Goal: Transaction & Acquisition: Download file/media

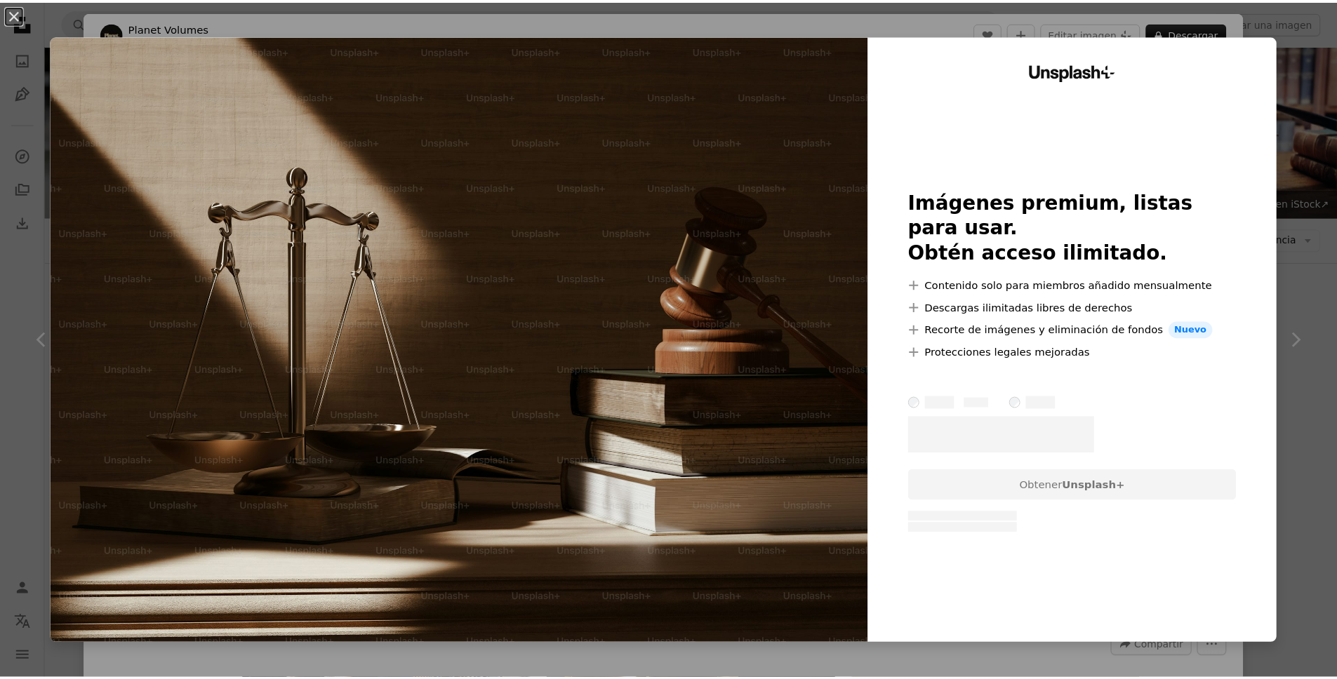
scroll to position [934, 0]
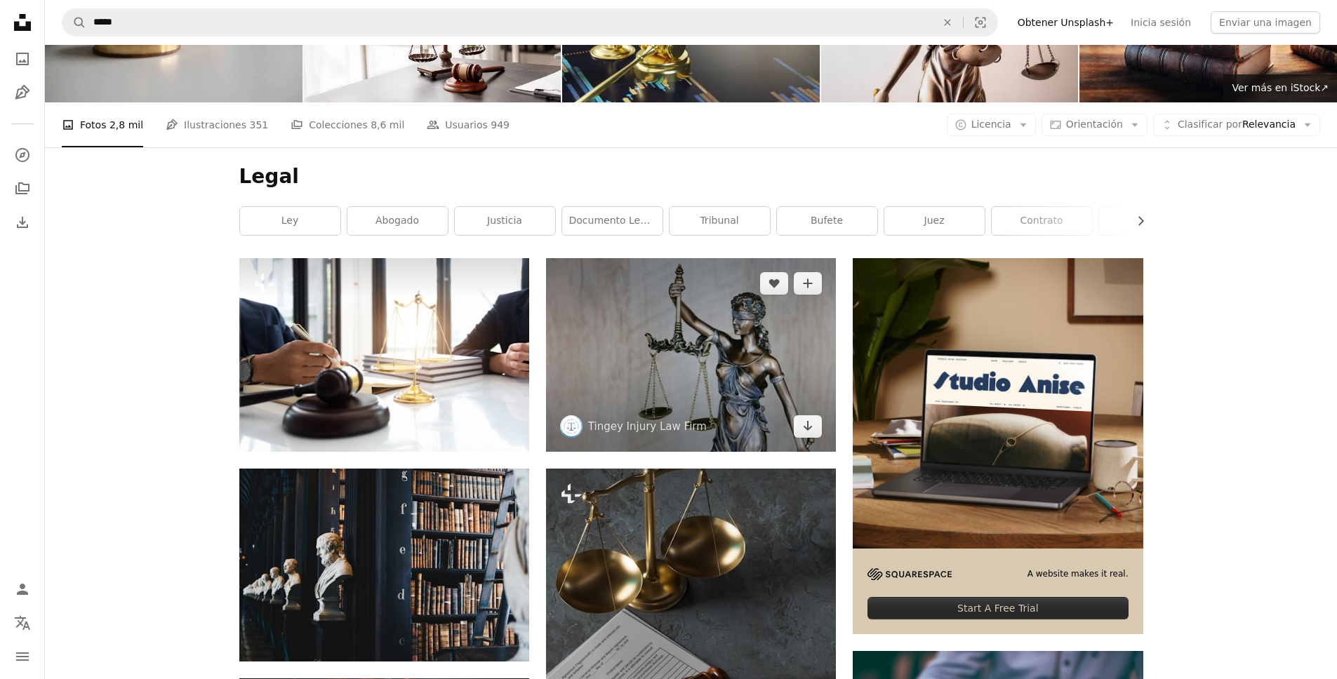
scroll to position [141, 0]
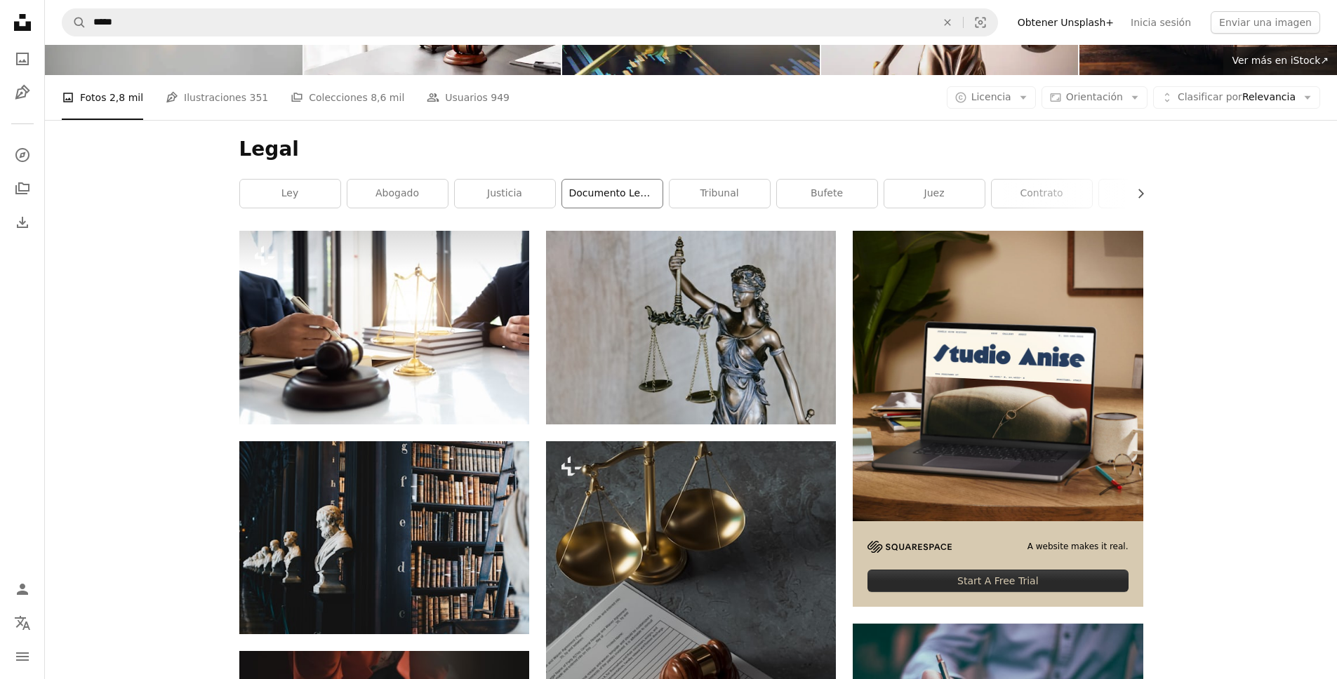
click at [608, 186] on link "documento legal" at bounding box center [612, 194] width 100 height 28
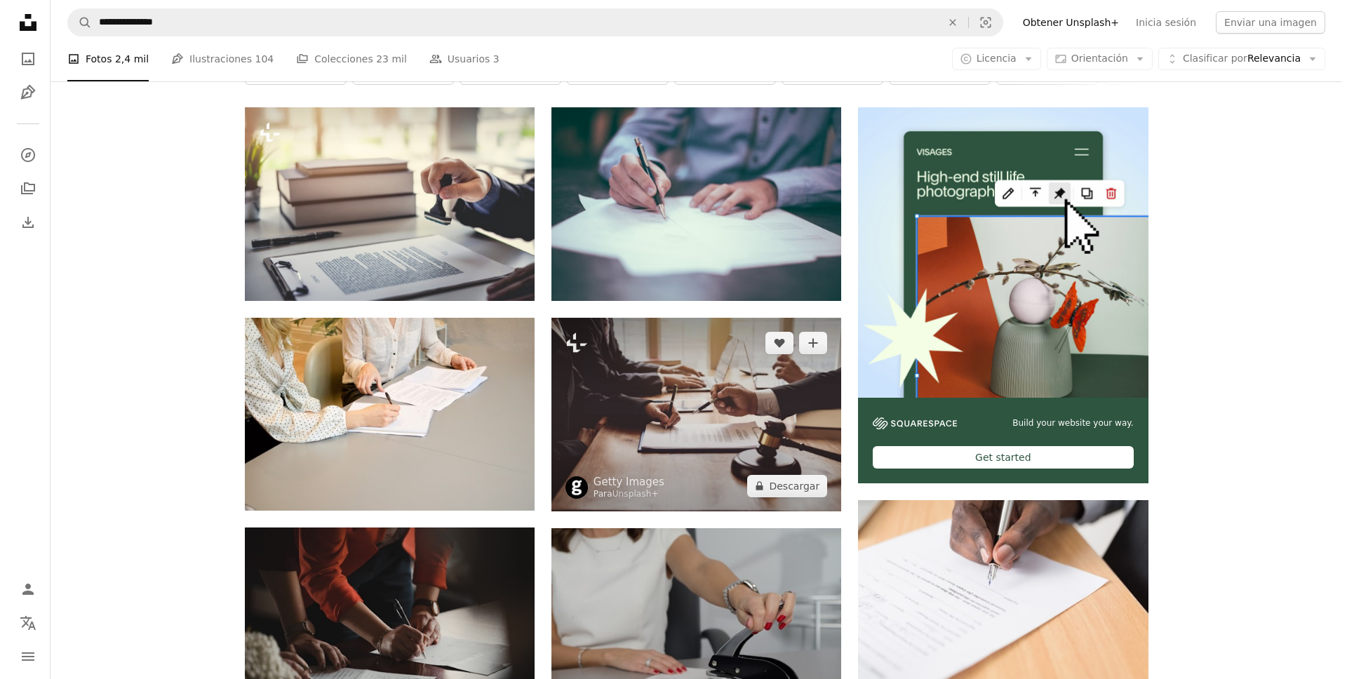
scroll to position [529, 0]
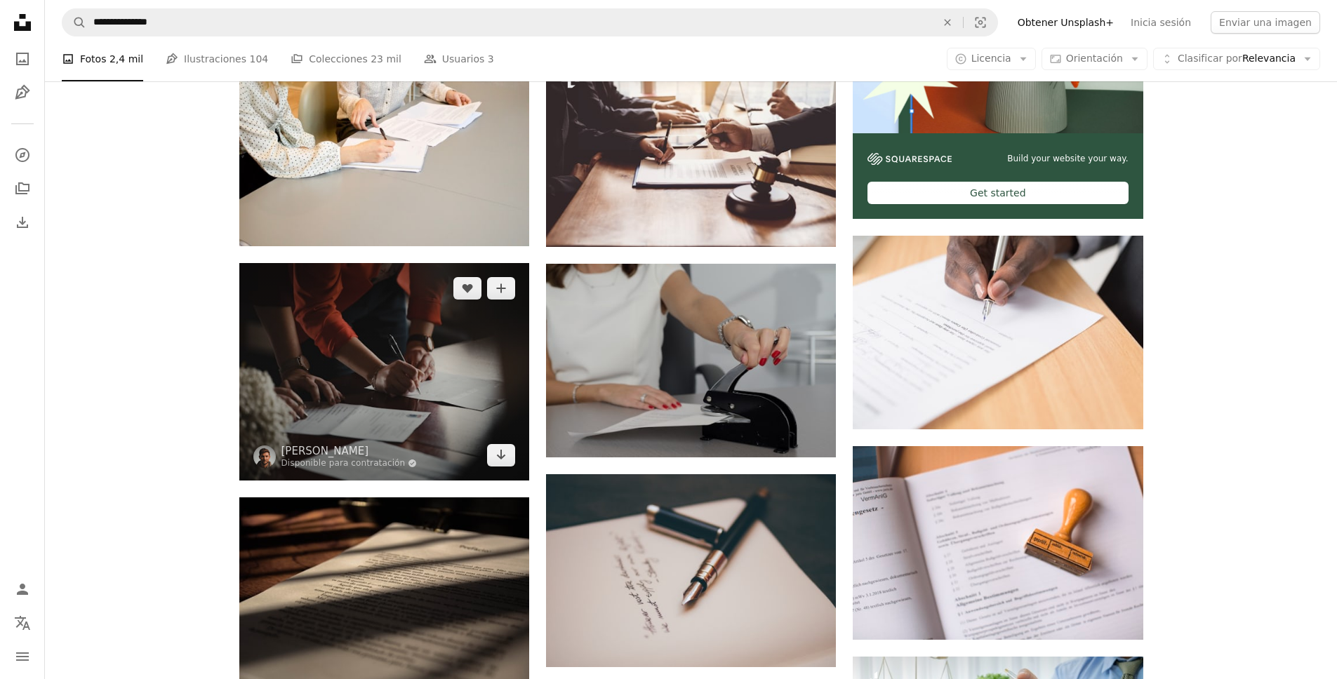
click at [363, 387] on img at bounding box center [384, 372] width 290 height 218
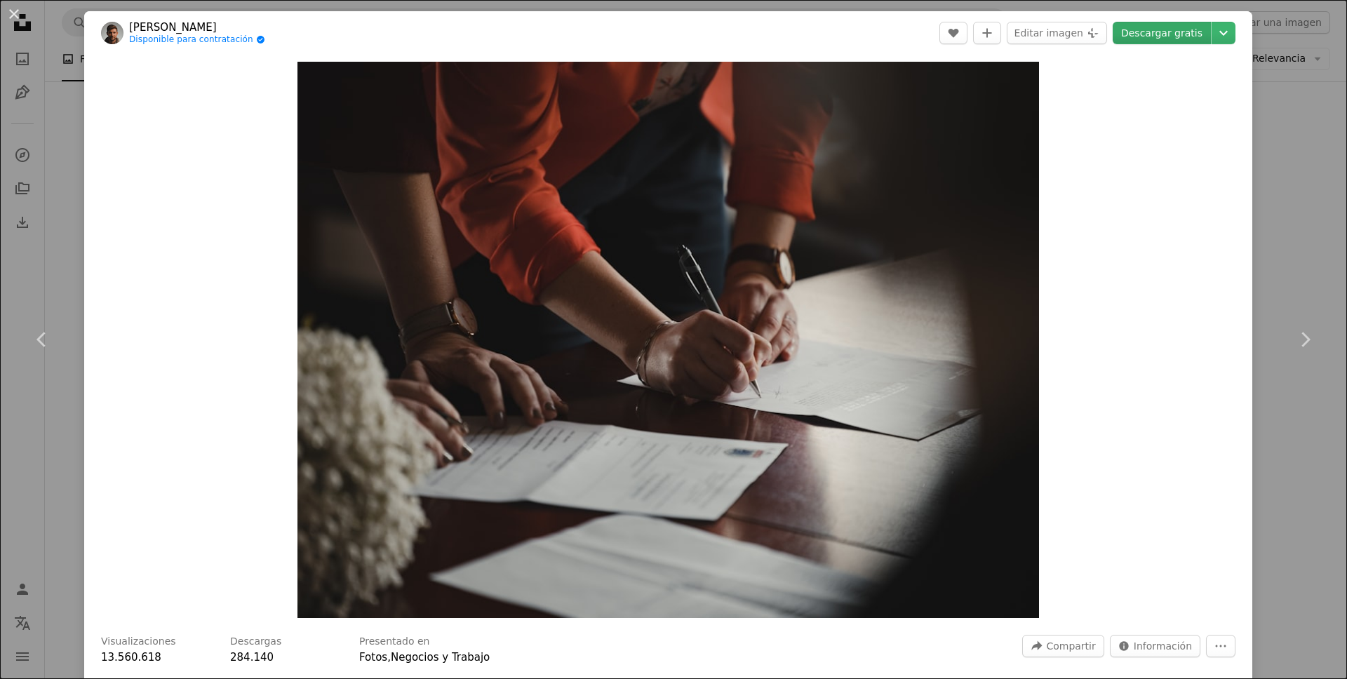
click at [1177, 39] on link "Descargar gratis" at bounding box center [1162, 33] width 98 height 22
